Goal: Information Seeking & Learning: Learn about a topic

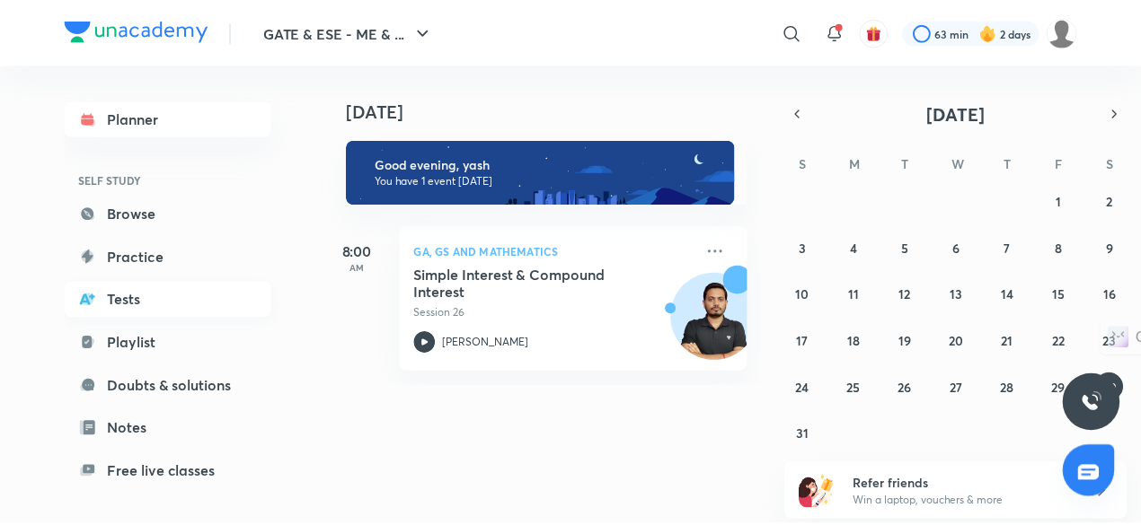
scroll to position [153, 0]
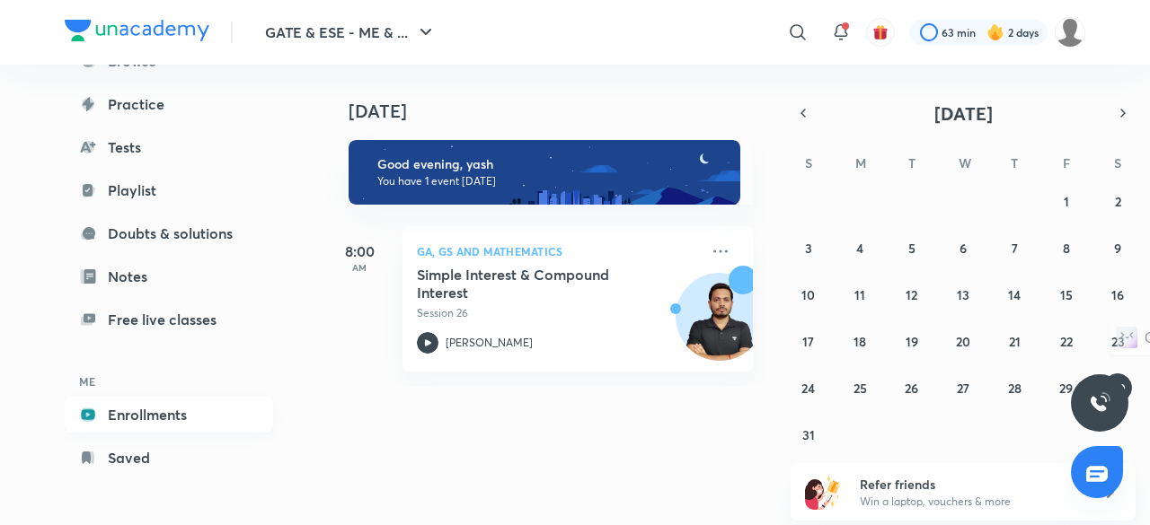
click at [167, 412] on link "Enrollments" at bounding box center [169, 415] width 208 height 36
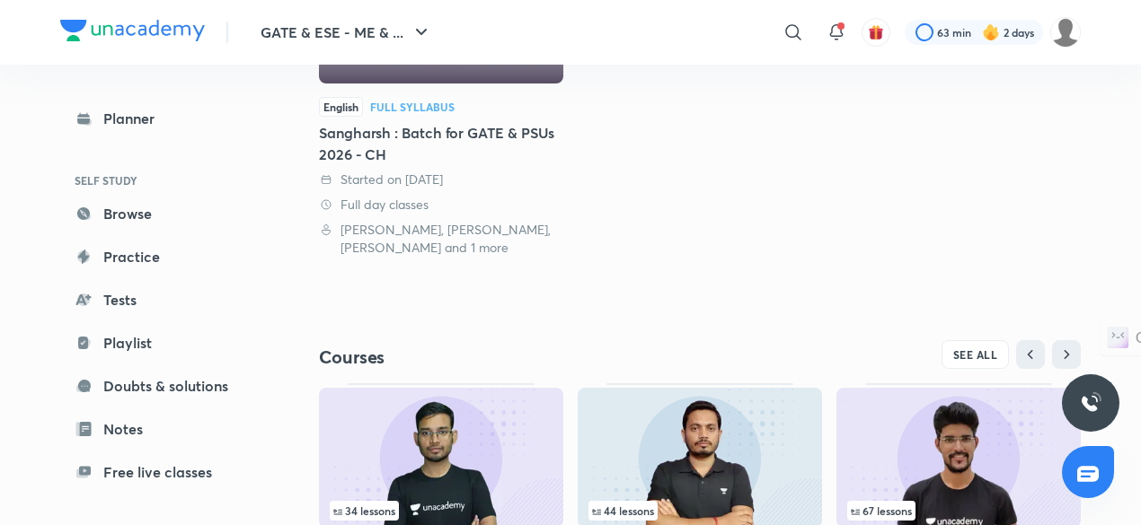
scroll to position [526, 0]
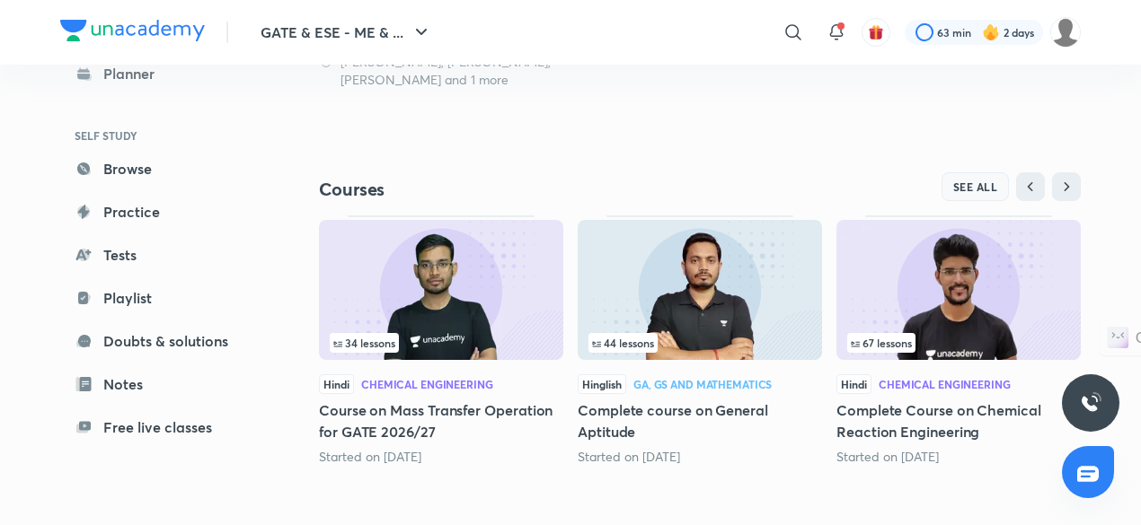
click at [968, 195] on button "SEE ALL" at bounding box center [975, 186] width 68 height 29
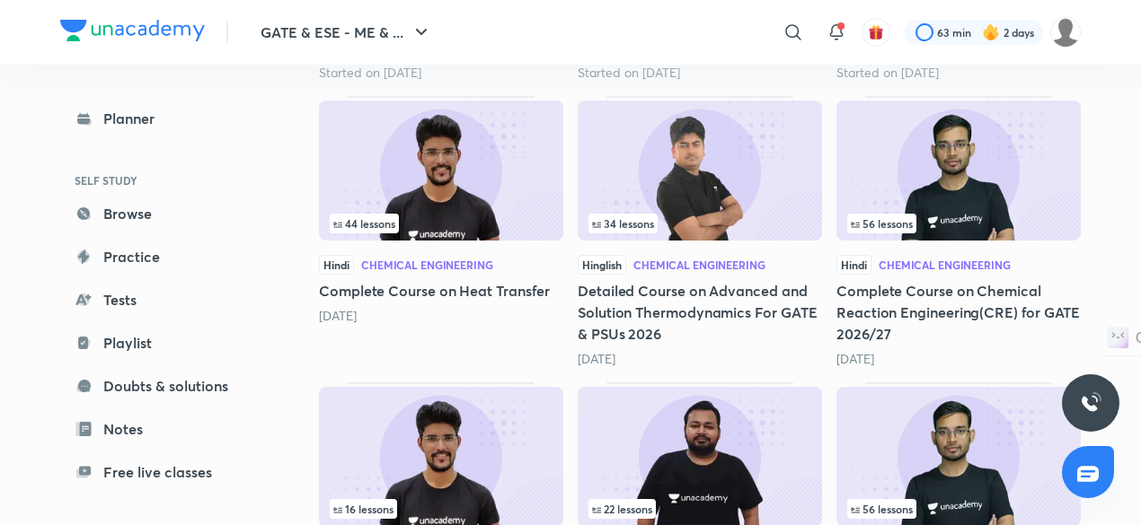
scroll to position [516, 0]
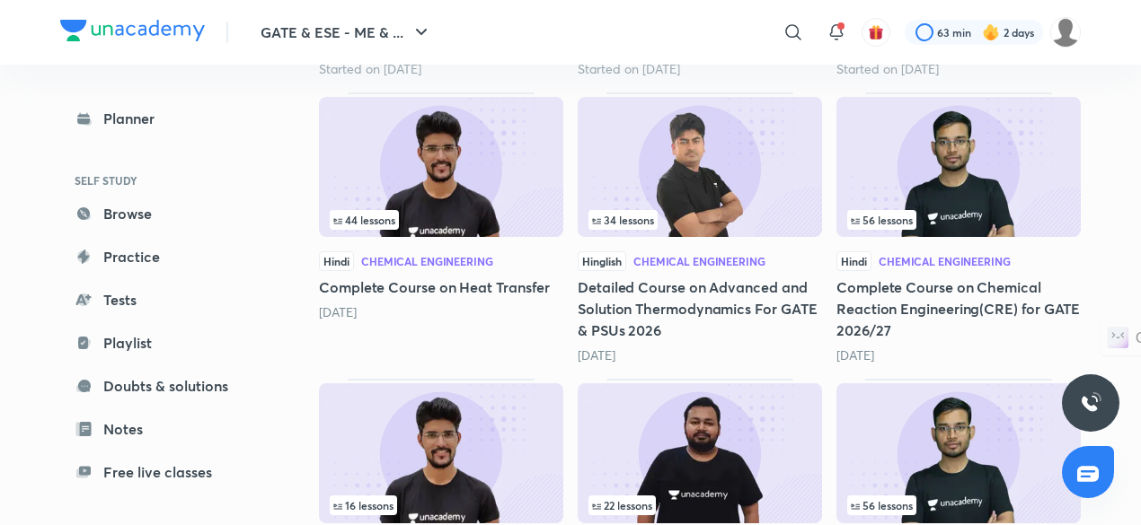
click at [986, 165] on img at bounding box center [958, 167] width 244 height 140
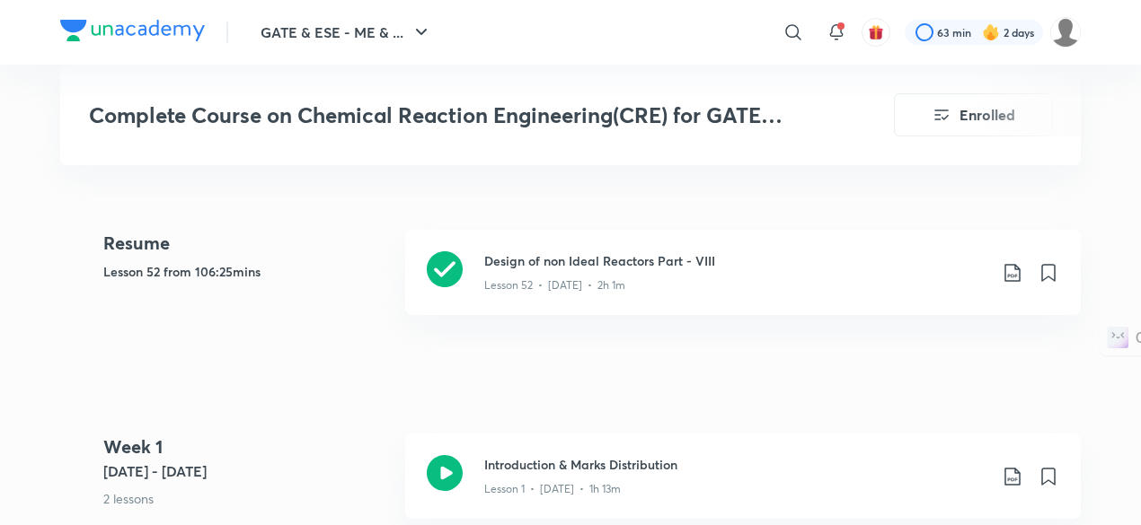
scroll to position [881, 0]
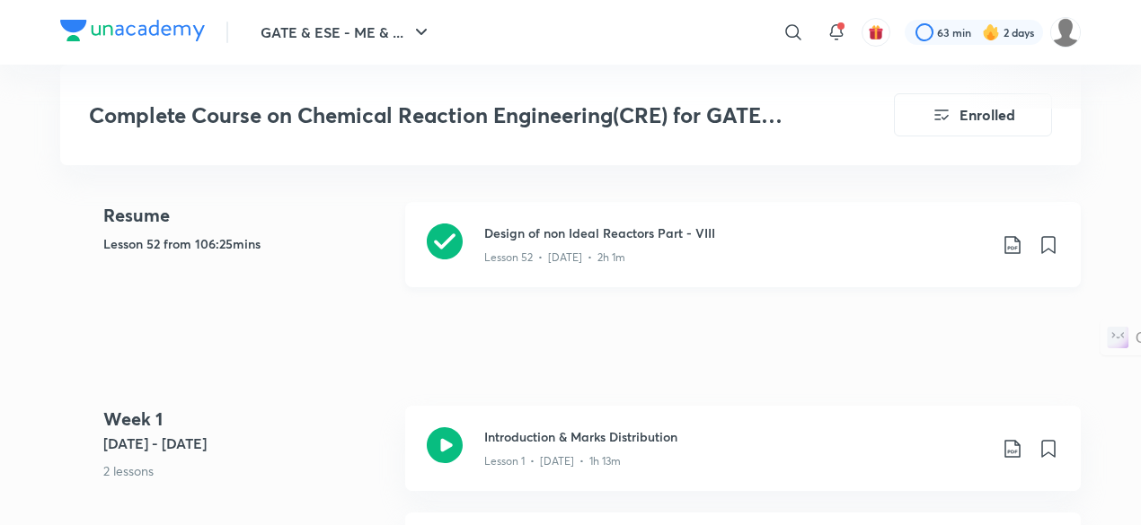
click at [738, 249] on div "Lesson 52 • [DATE] • 2h 1m" at bounding box center [735, 253] width 503 height 23
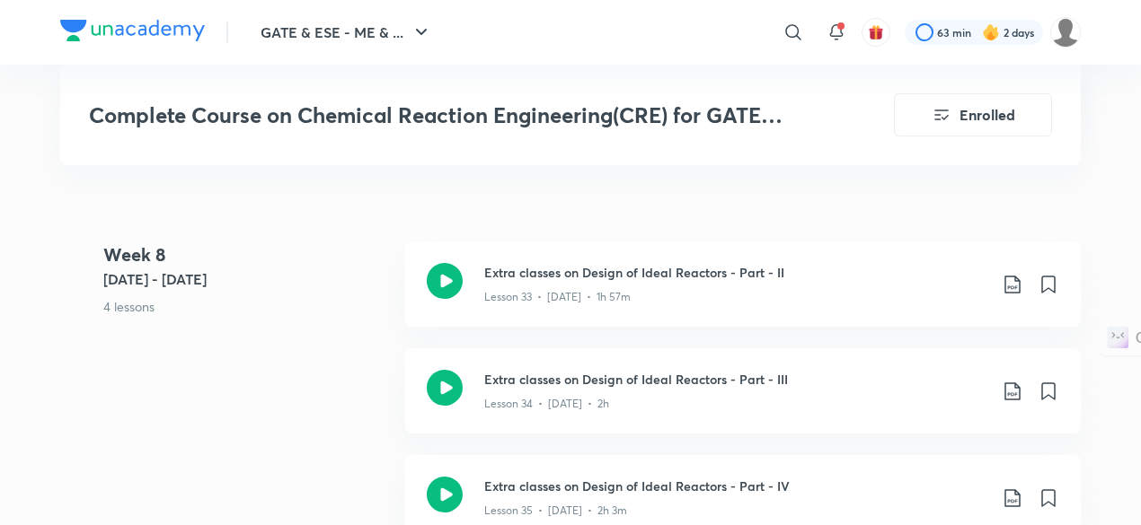
scroll to position [5158, 0]
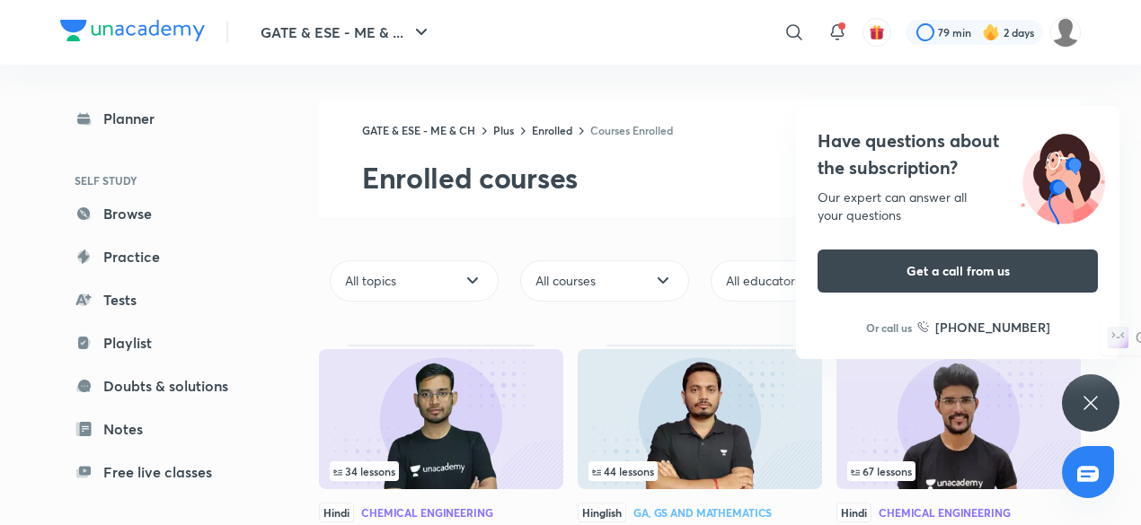
click at [1089, 407] on icon at bounding box center [1091, 403] width 22 height 22
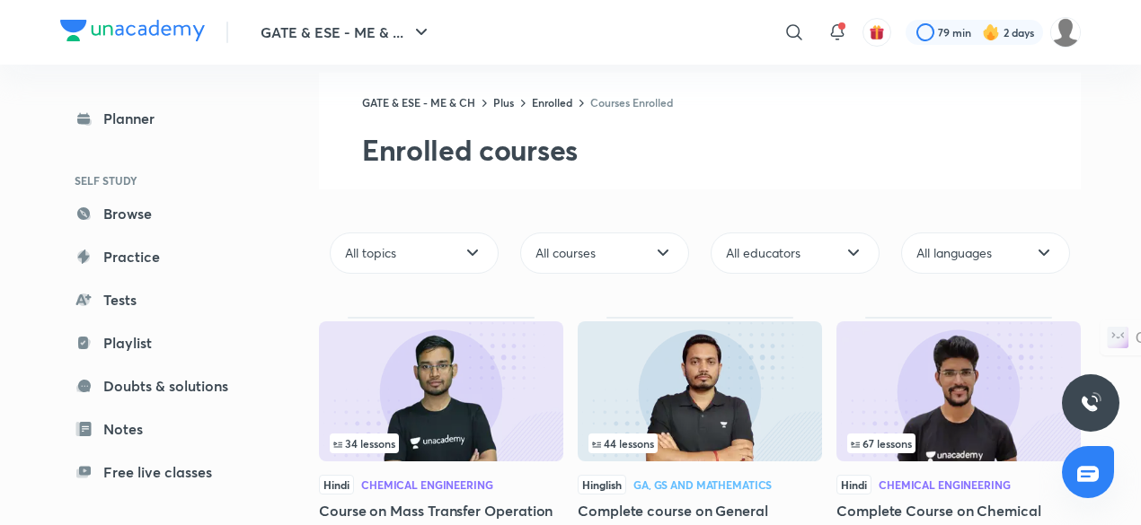
scroll to position [31, 0]
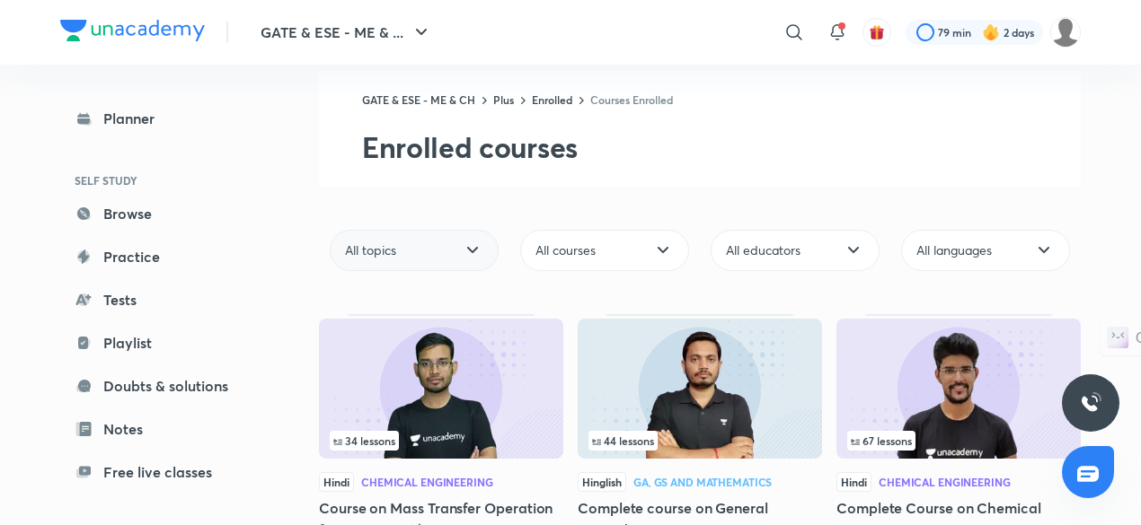
click at [471, 247] on icon at bounding box center [473, 251] width 22 height 22
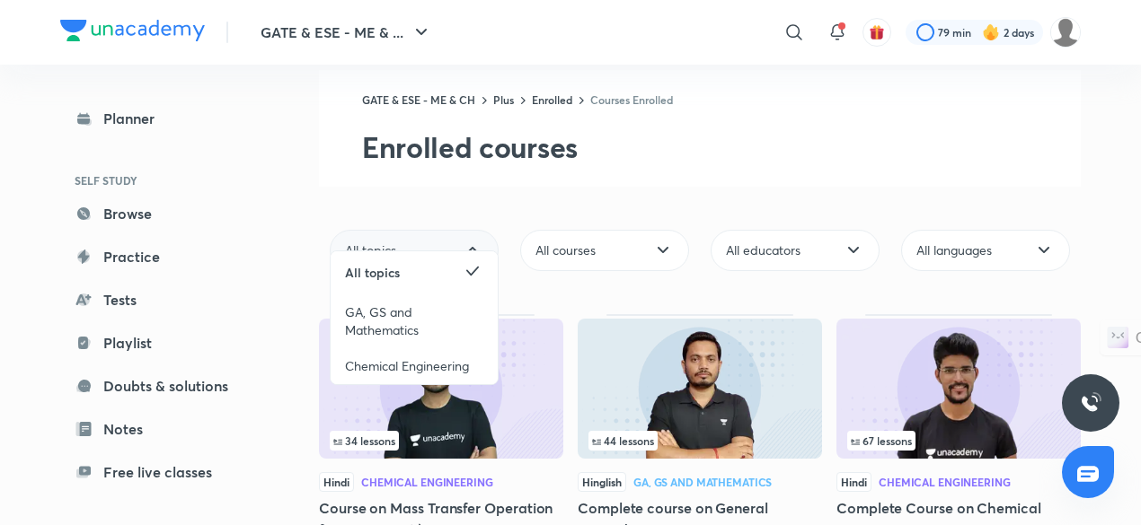
click at [471, 247] on icon at bounding box center [473, 251] width 22 height 22
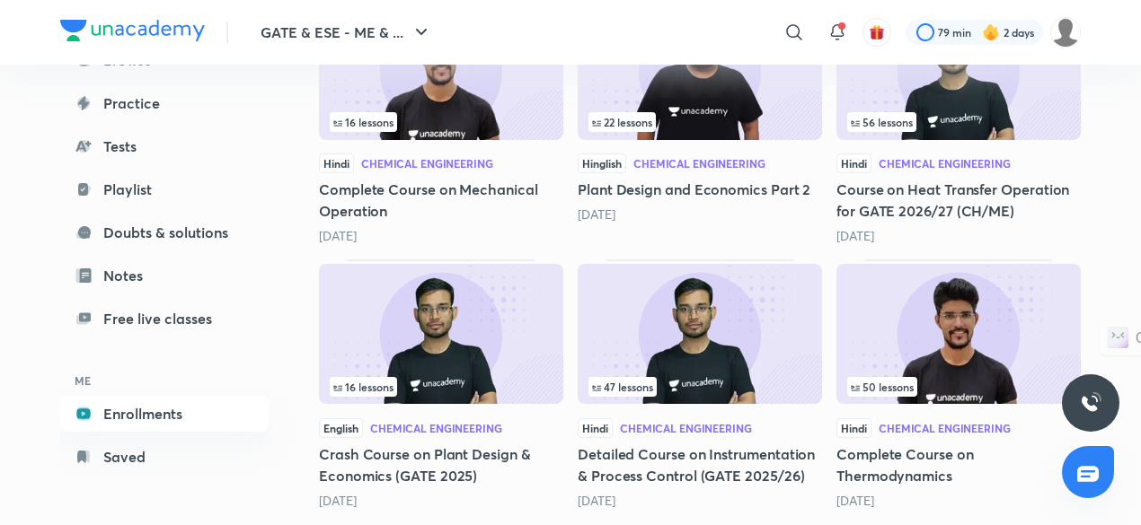
scroll to position [914, 0]
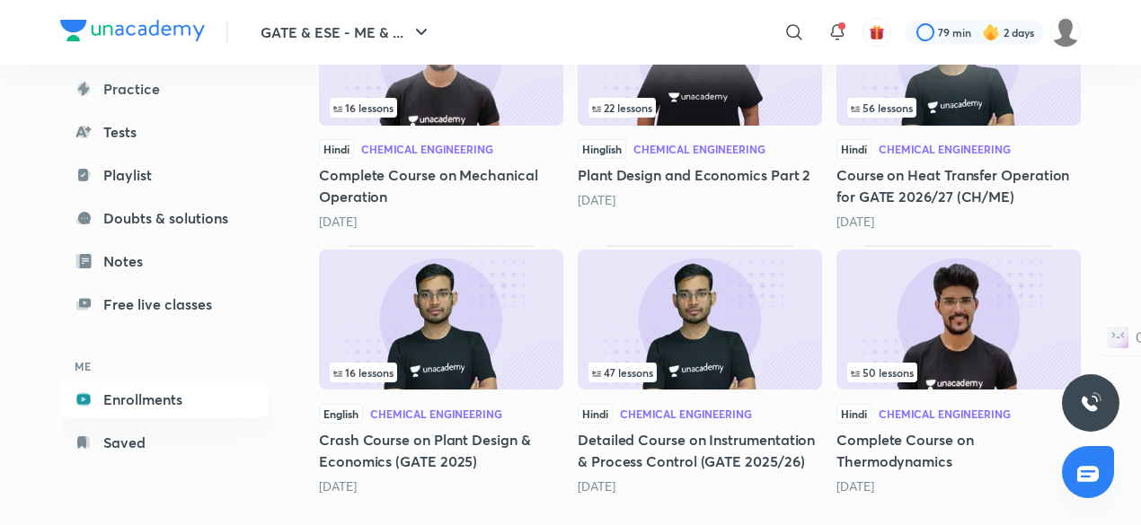
click at [745, 311] on img at bounding box center [699, 320] width 244 height 140
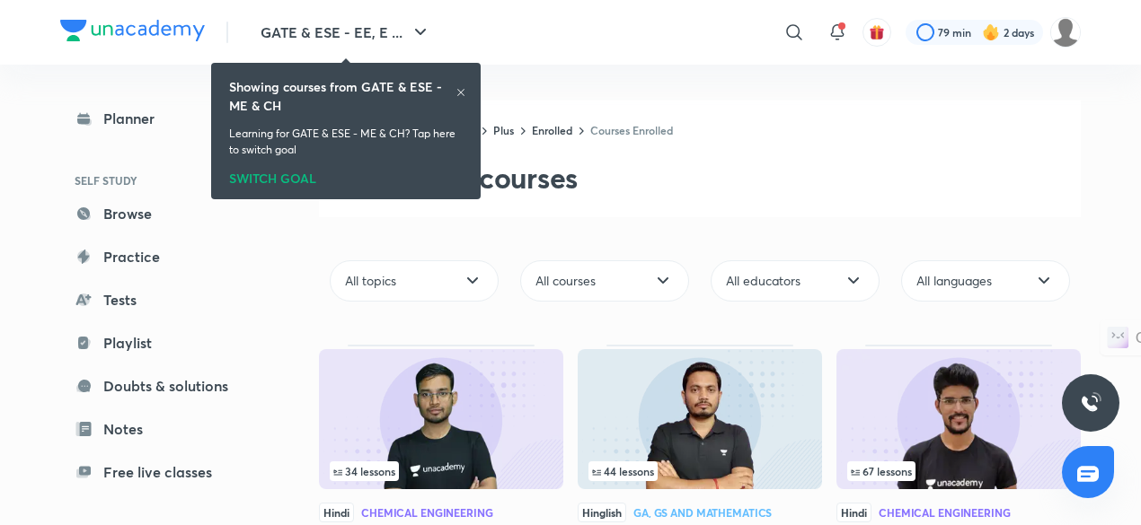
click at [460, 98] on icon at bounding box center [460, 92] width 11 height 11
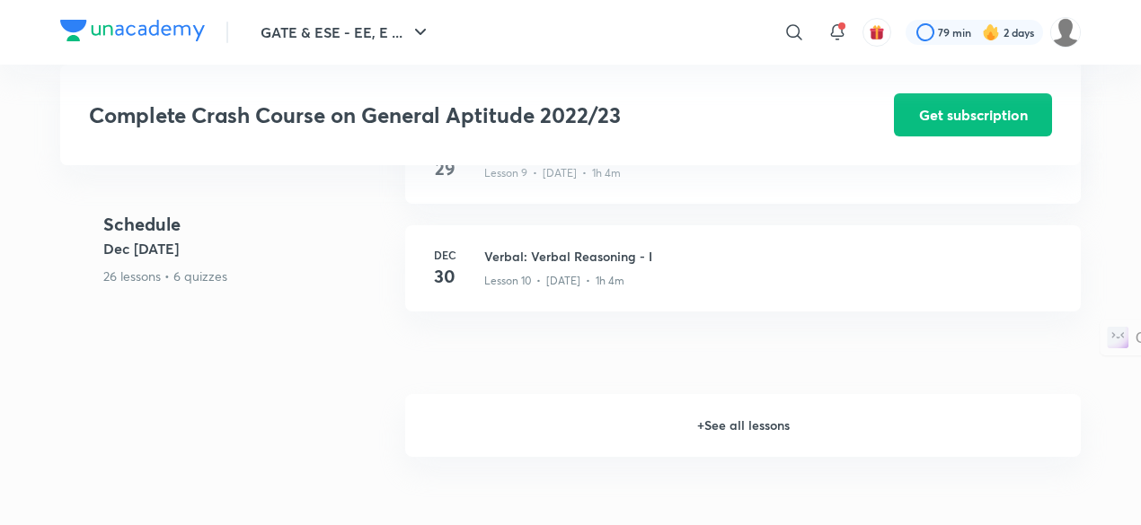
scroll to position [1364, 0]
click at [706, 430] on h6 "+ See all lessons" at bounding box center [742, 424] width 675 height 63
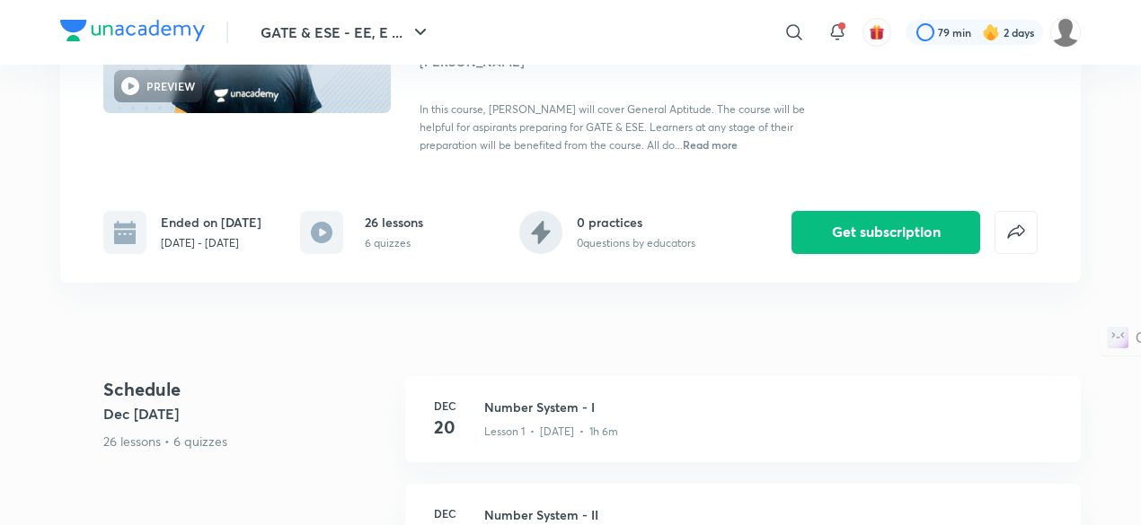
scroll to position [0, 0]
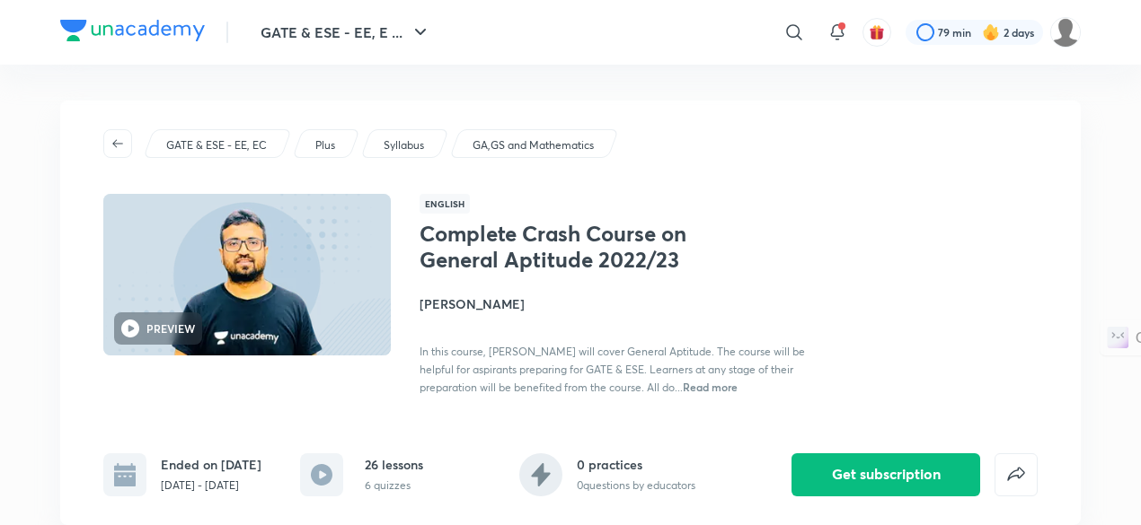
click at [451, 301] on h4 "[PERSON_NAME]" at bounding box center [620, 304] width 402 height 19
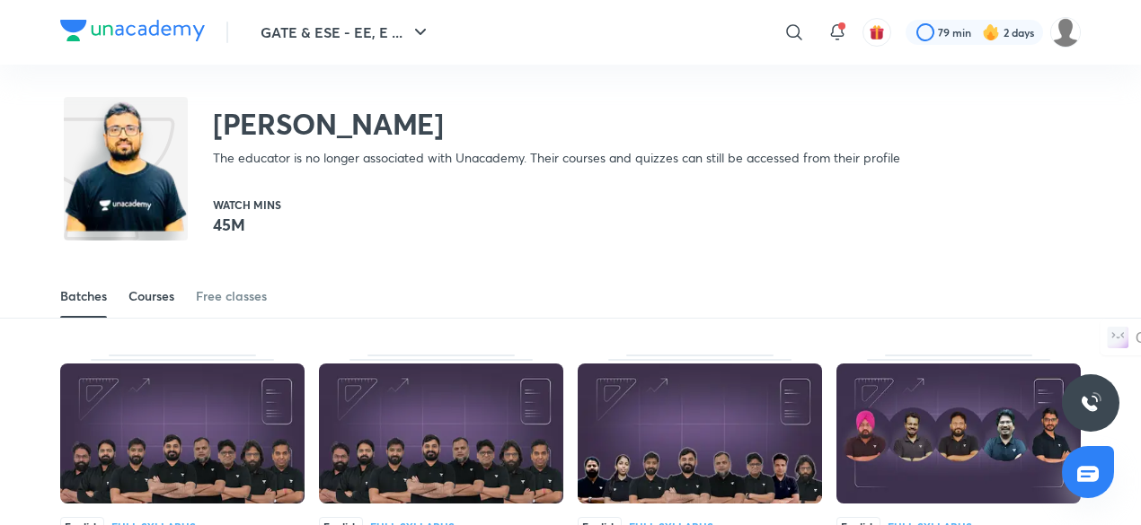
click at [159, 304] on div "Courses" at bounding box center [151, 296] width 46 height 18
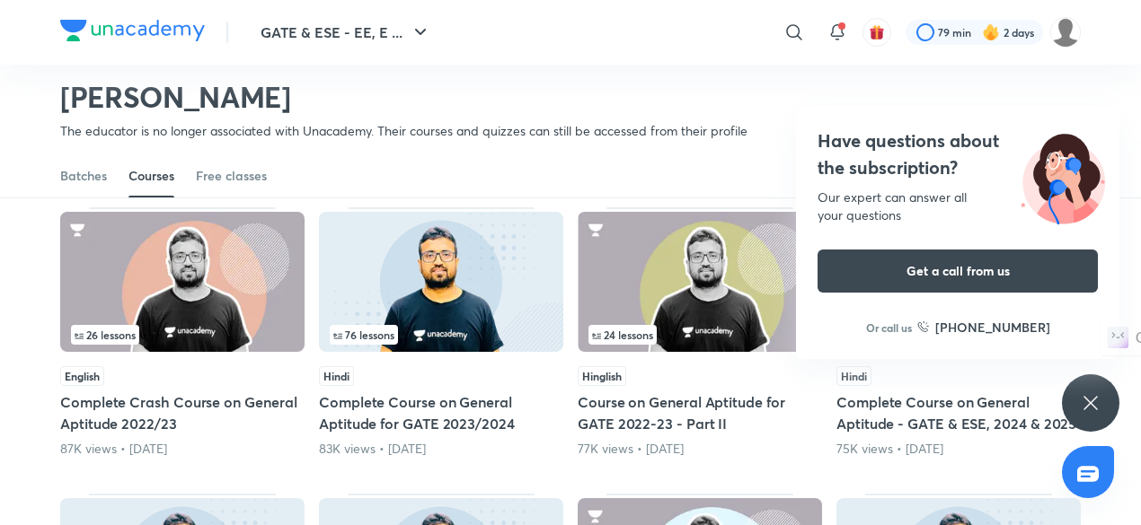
scroll to position [437, 0]
click at [1090, 404] on icon at bounding box center [1089, 402] width 13 height 13
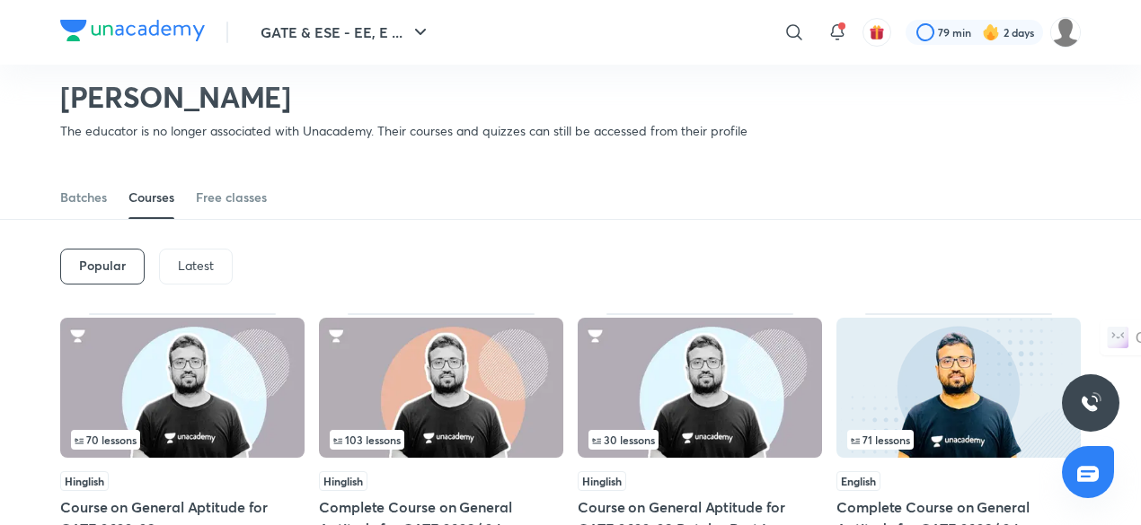
scroll to position [0, 0]
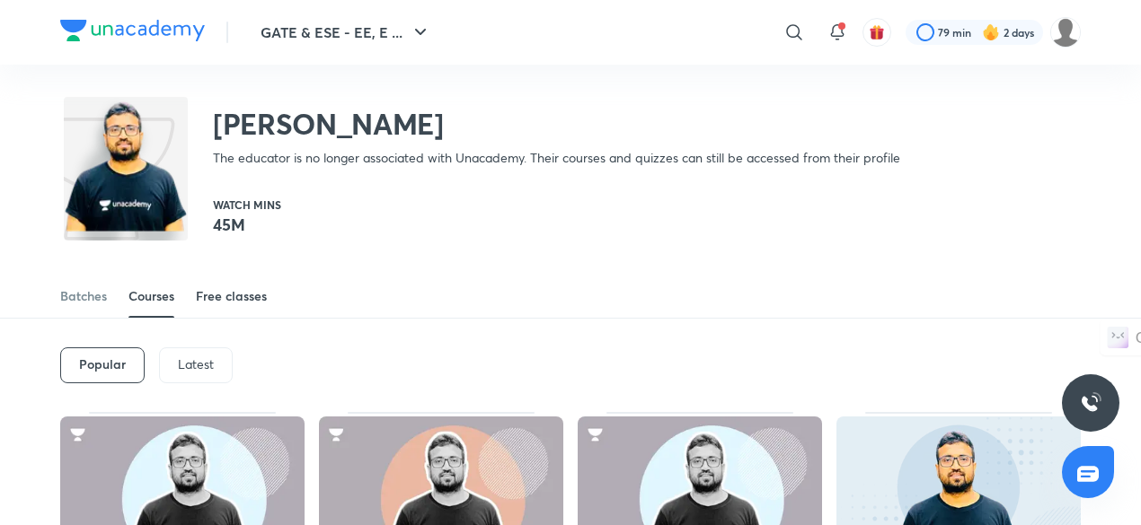
click at [253, 297] on div "Free classes" at bounding box center [231, 296] width 71 height 18
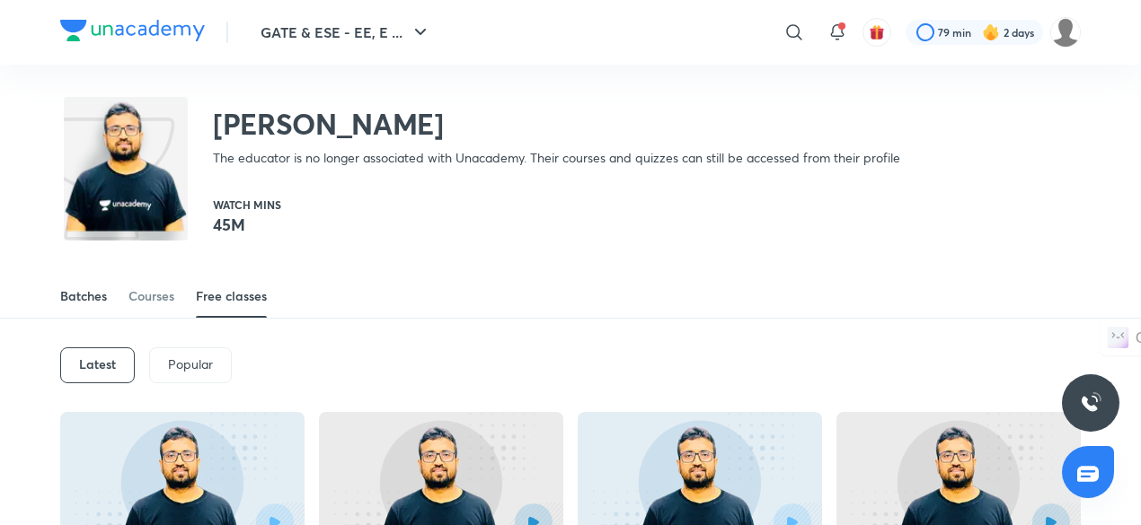
click at [86, 294] on div "Batches" at bounding box center [83, 296] width 47 height 18
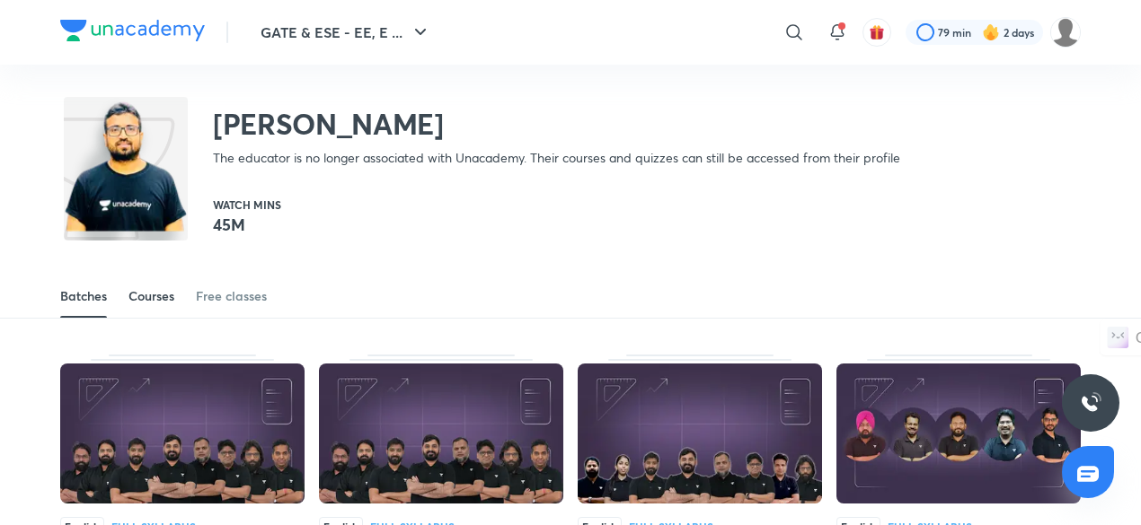
click at [158, 288] on div "Courses" at bounding box center [151, 296] width 46 height 18
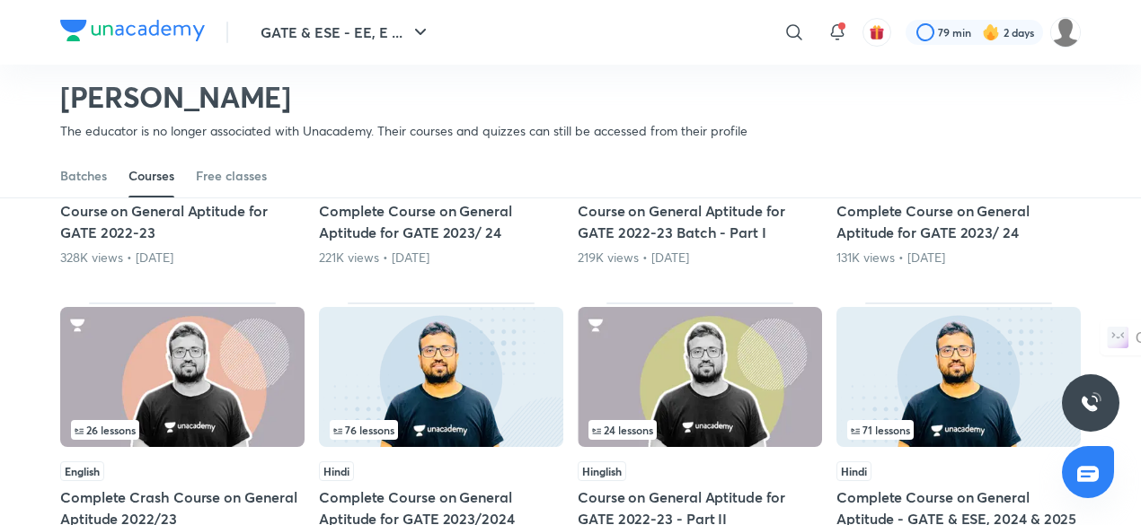
scroll to position [338, 0]
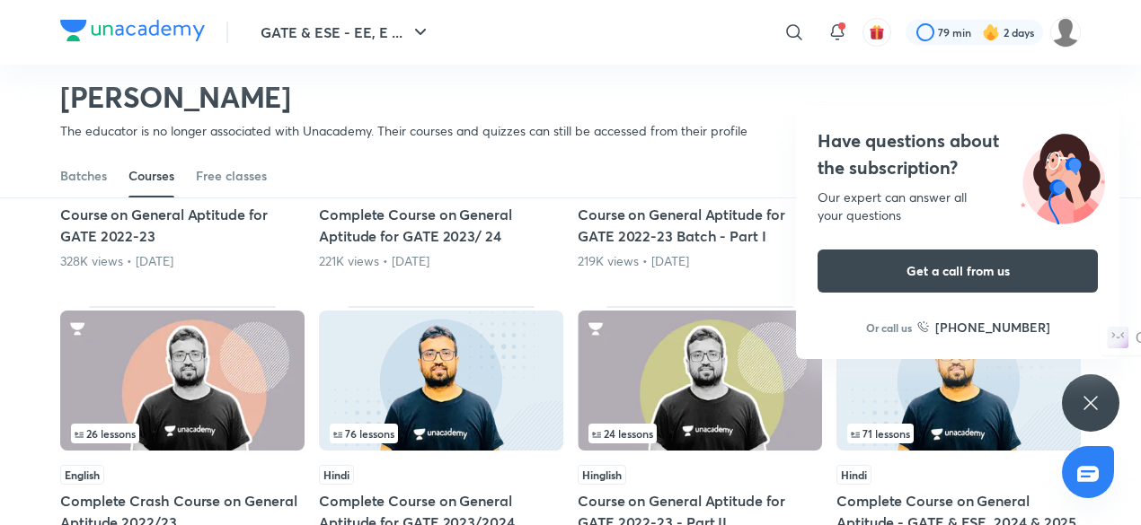
click at [1084, 394] on icon at bounding box center [1091, 403] width 22 height 22
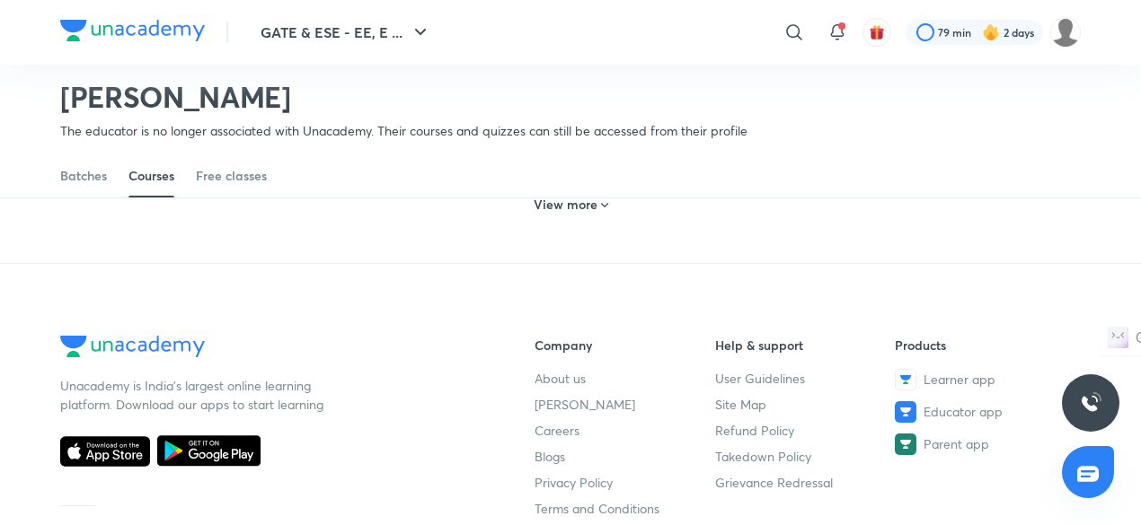
scroll to position [1060, 0]
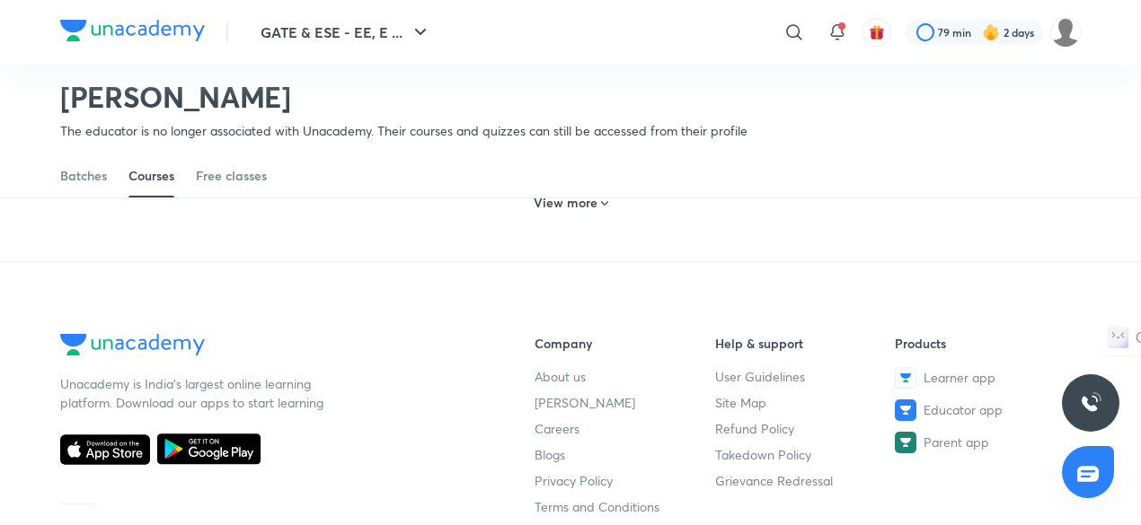
click at [587, 205] on h6 "View more" at bounding box center [565, 203] width 64 height 18
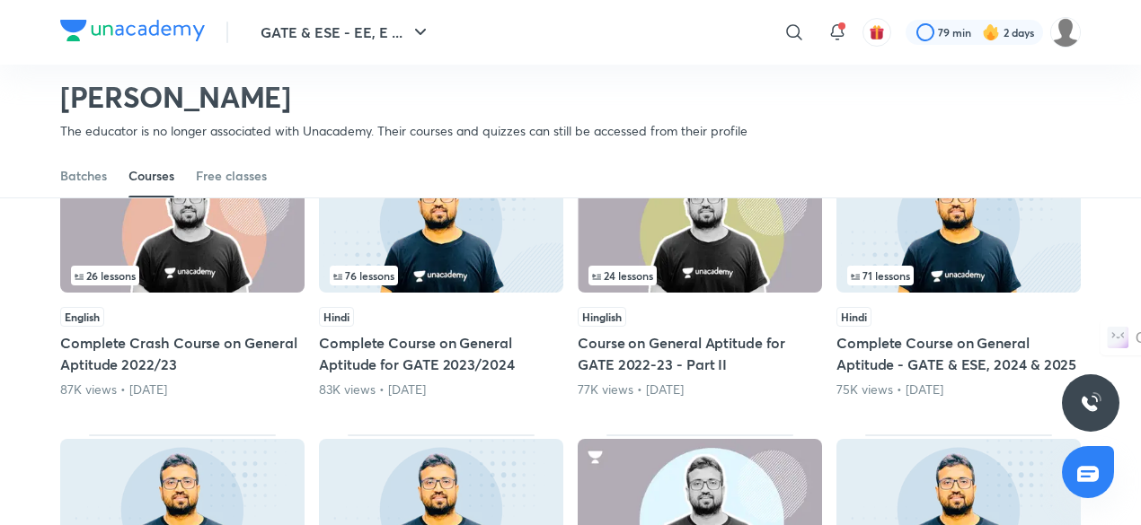
scroll to position [485, 0]
